Goal: Navigation & Orientation: Find specific page/section

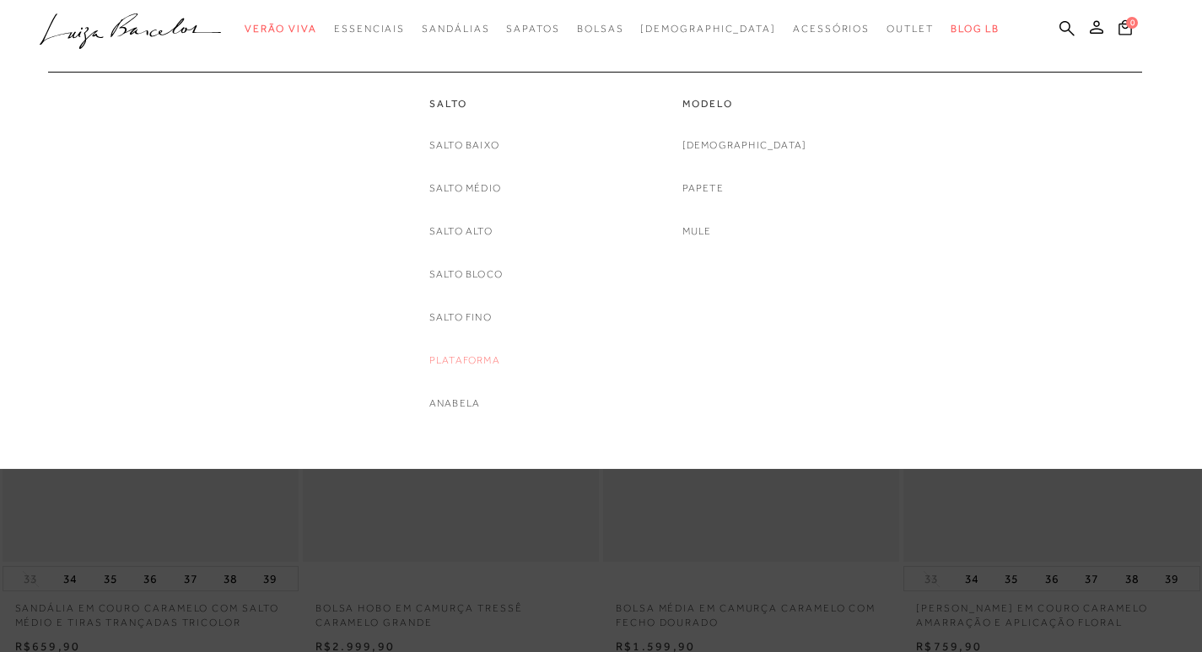
click at [468, 361] on link "Plataforma" at bounding box center [464, 361] width 71 height 18
click at [474, 274] on link "Salto Bloco" at bounding box center [465, 275] width 73 height 18
click at [444, 236] on link "Salto Alto" at bounding box center [460, 232] width 63 height 18
